Goal: Transaction & Acquisition: Download file/media

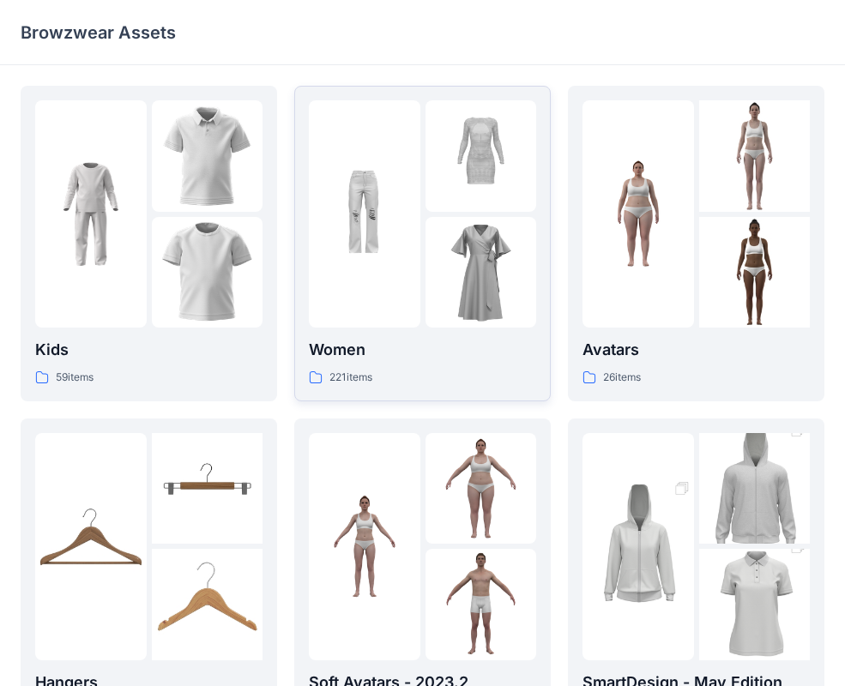
click at [403, 340] on p "Women" at bounding box center [422, 350] width 227 height 24
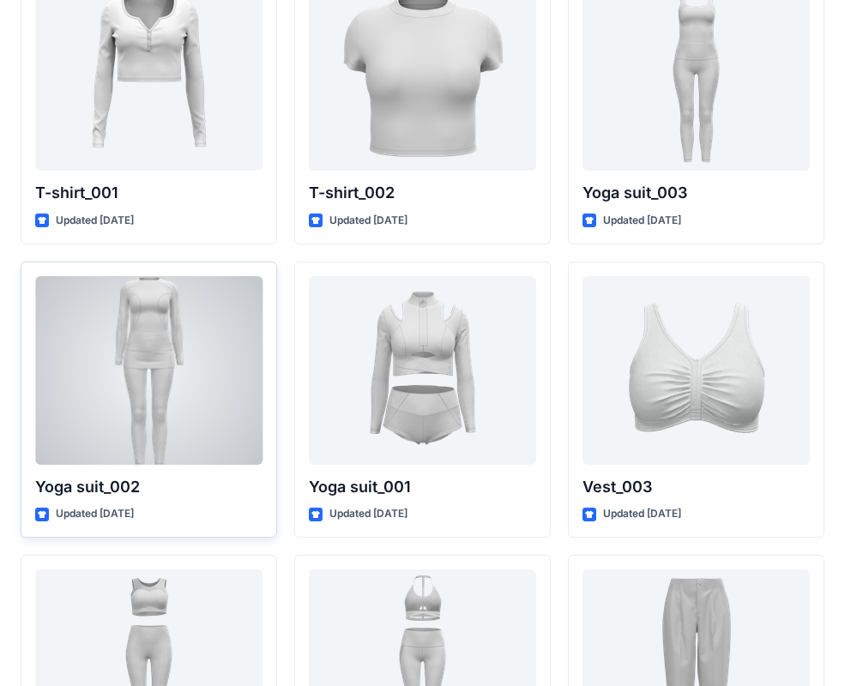
scroll to position [9467, 0]
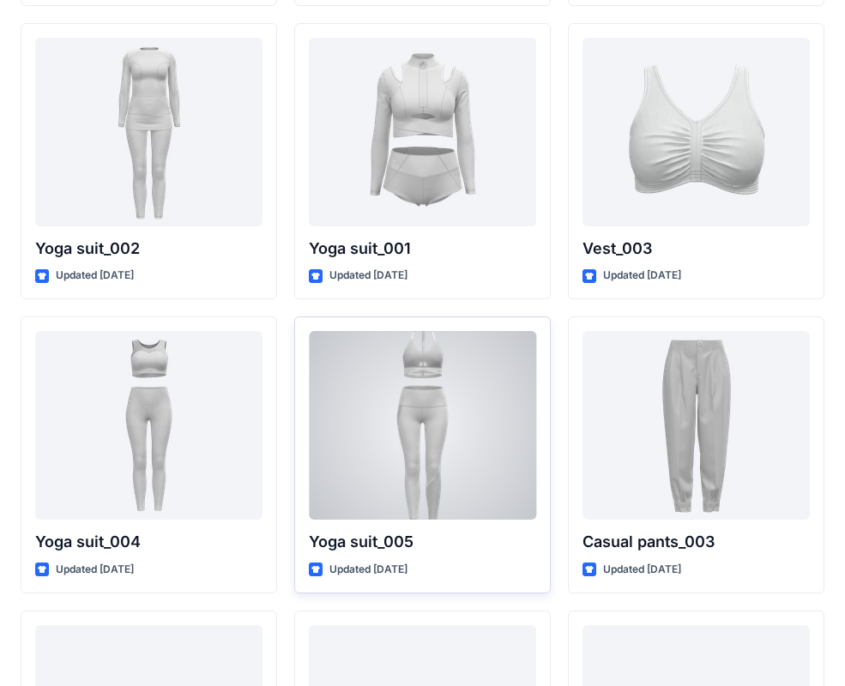
click at [482, 436] on div at bounding box center [422, 425] width 227 height 189
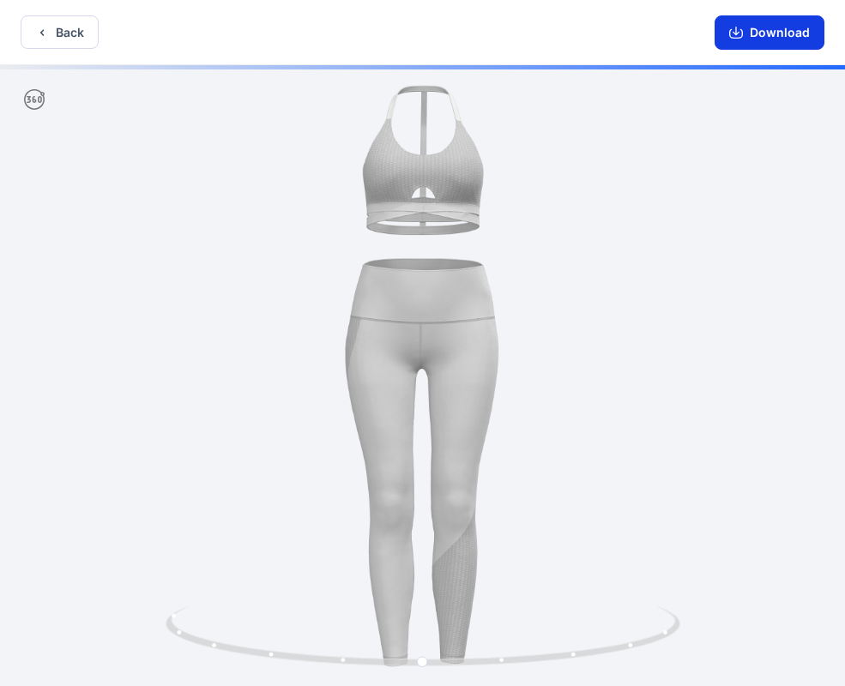
click at [803, 37] on button "Download" at bounding box center [770, 32] width 110 height 34
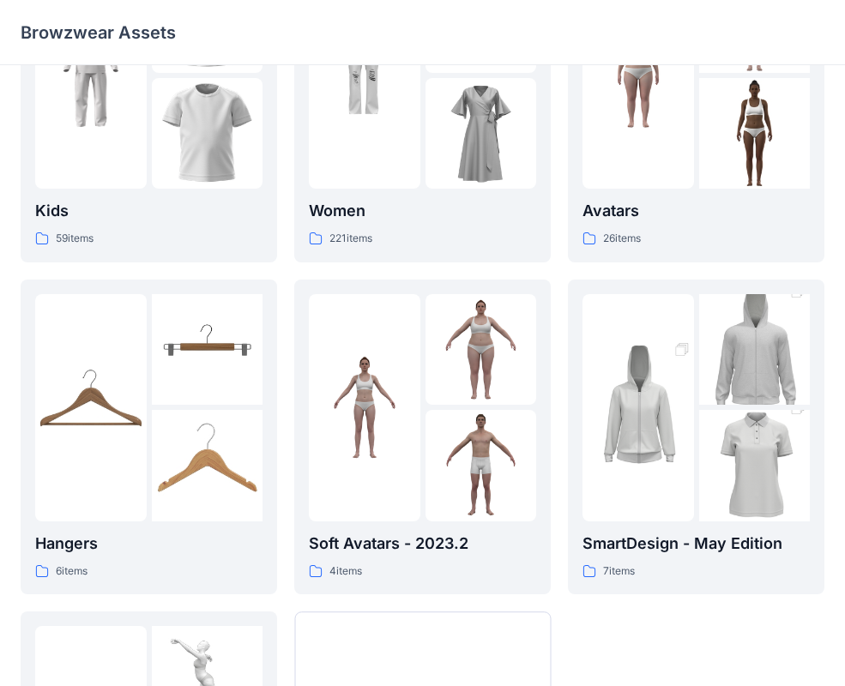
scroll to position [156, 0]
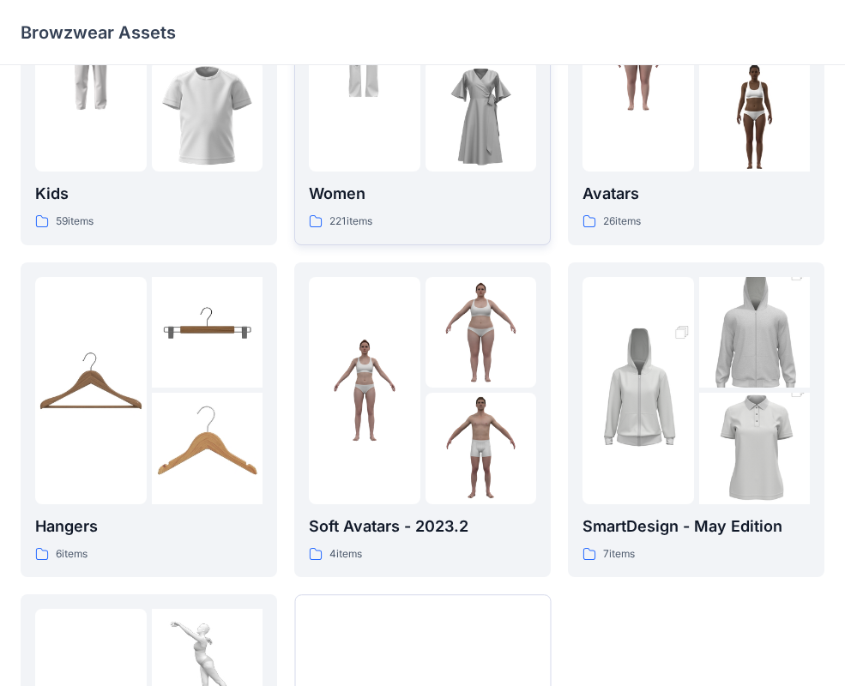
click at [412, 216] on div "221 items" at bounding box center [422, 222] width 227 height 18
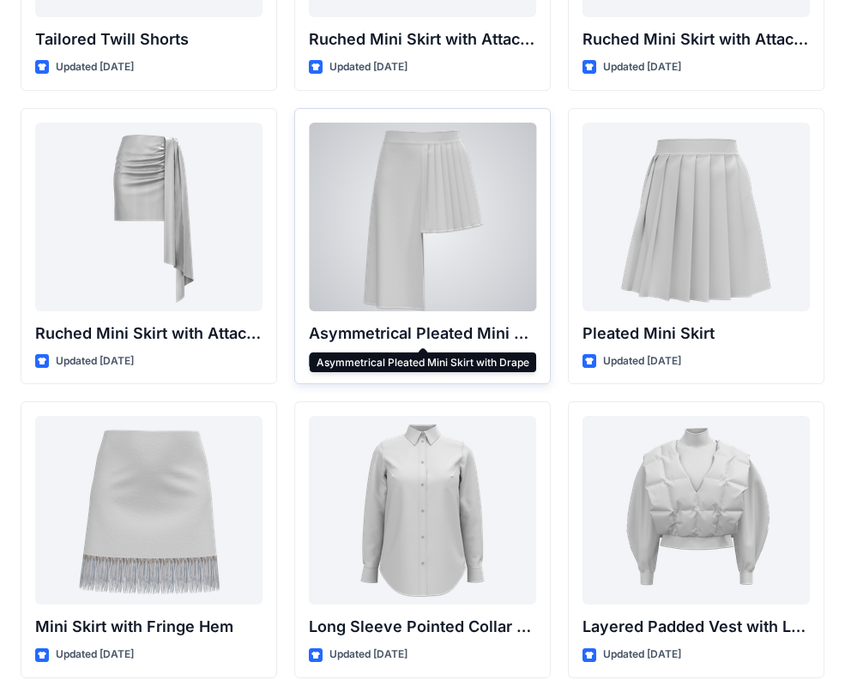
scroll to position [4856, 0]
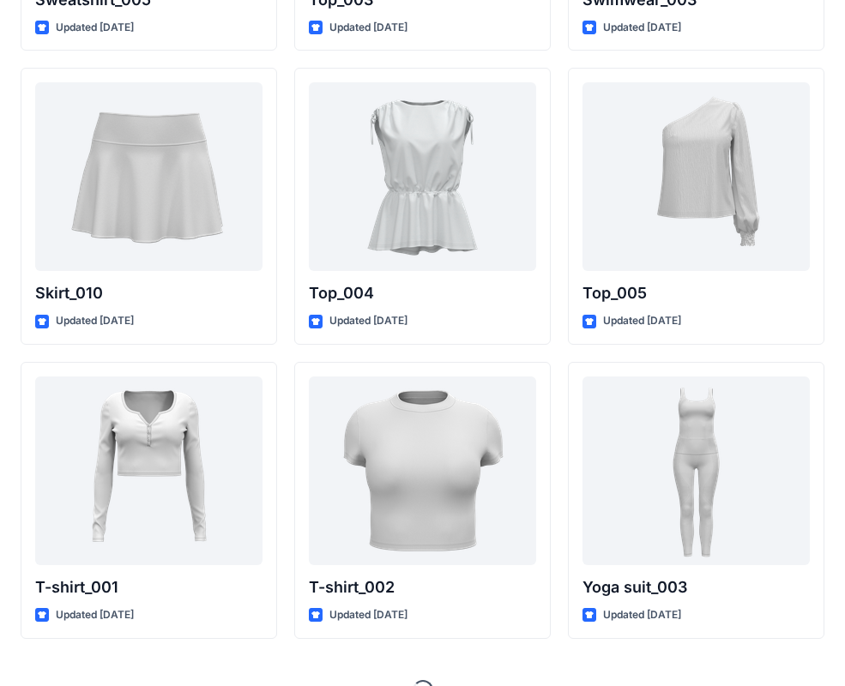
scroll to position [8869, 0]
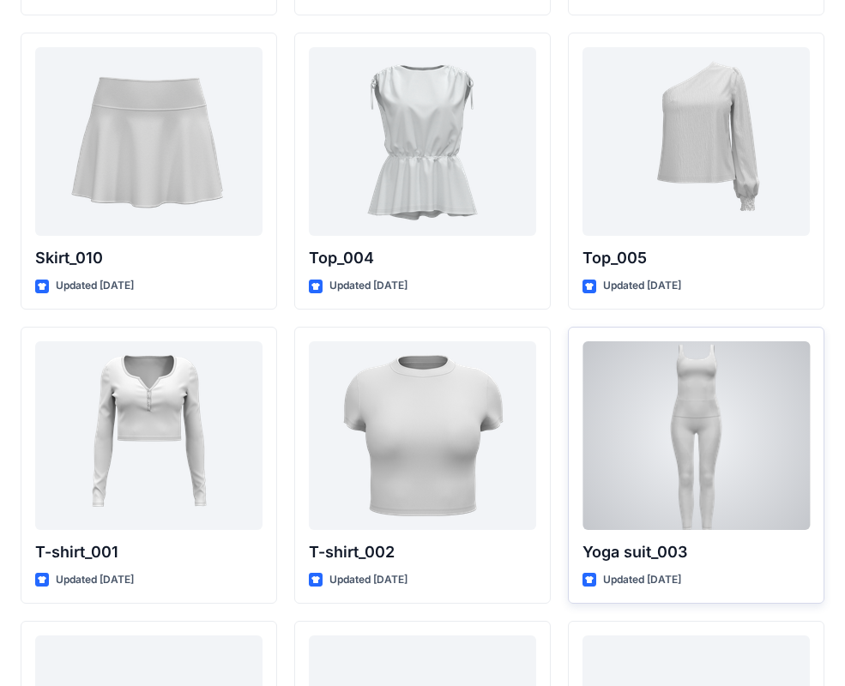
click at [762, 491] on div at bounding box center [696, 435] width 227 height 189
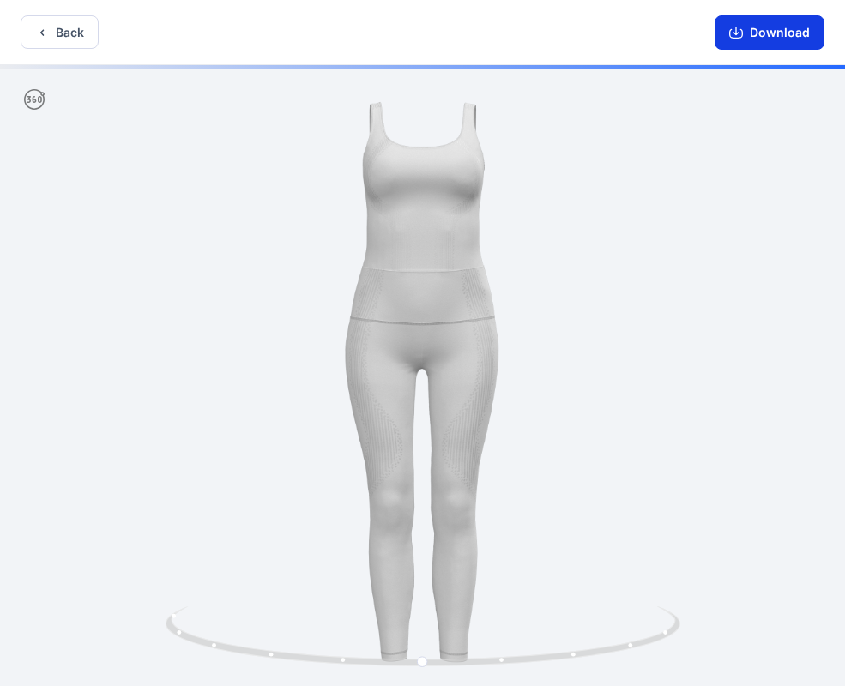
click at [749, 43] on button "Download" at bounding box center [770, 32] width 110 height 34
